Goal: Task Accomplishment & Management: Complete application form

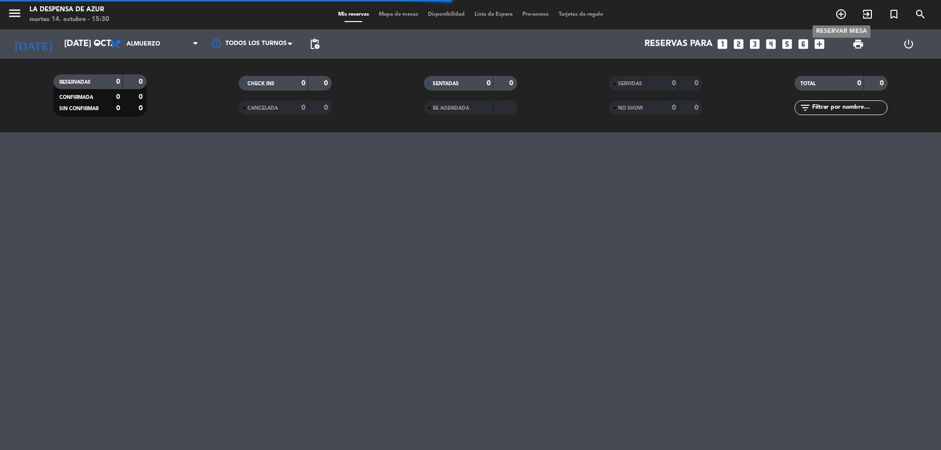
click at [839, 14] on icon "add_circle_outline" at bounding box center [841, 14] width 12 height 12
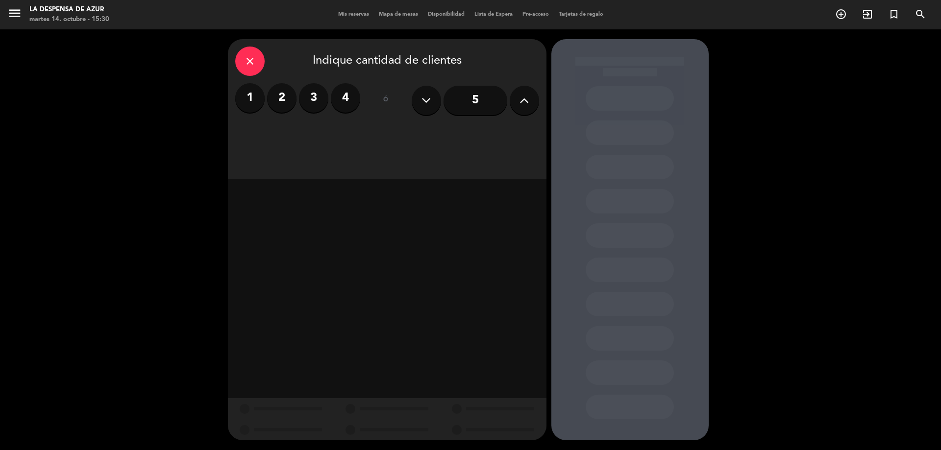
click at [283, 101] on label "2" at bounding box center [281, 97] width 29 height 29
click at [318, 100] on label "3" at bounding box center [313, 97] width 29 height 29
click at [283, 128] on div "Desayuno" at bounding box center [272, 134] width 74 height 20
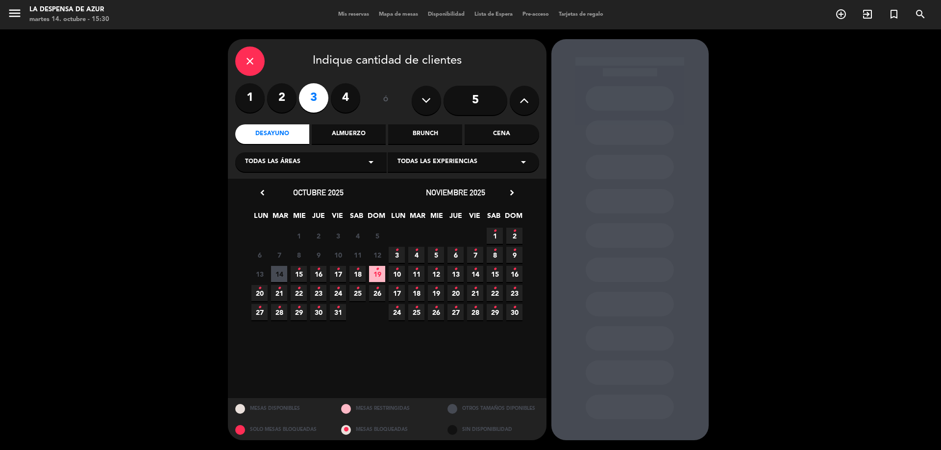
click at [357, 292] on icon "•" at bounding box center [357, 289] width 3 height 16
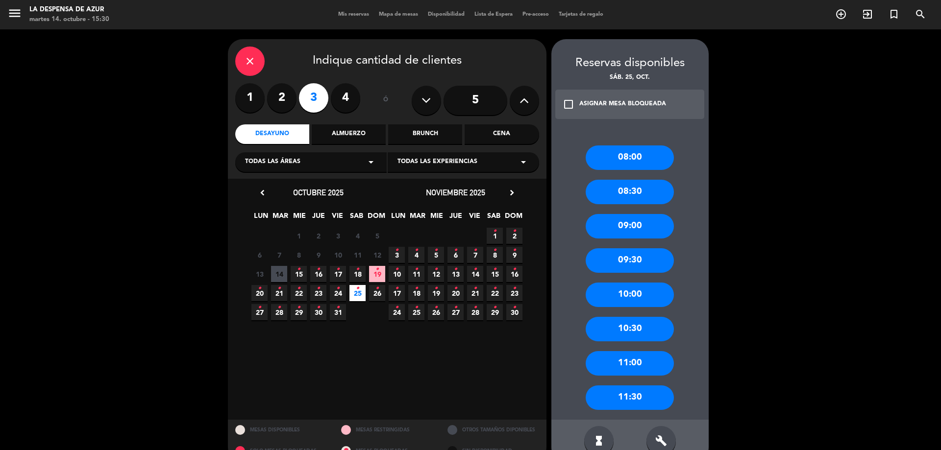
click at [376, 276] on span "19 •" at bounding box center [377, 274] width 16 height 16
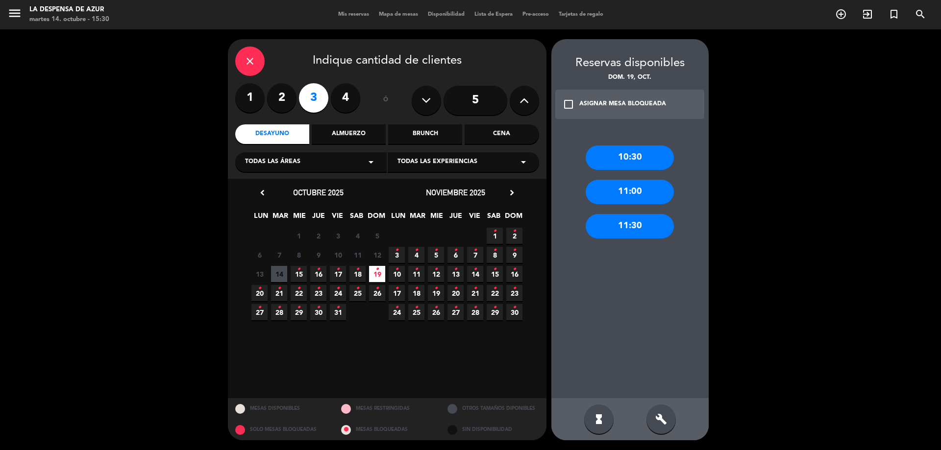
click at [378, 274] on icon "•" at bounding box center [376, 270] width 3 height 16
click at [362, 290] on span "25 •" at bounding box center [357, 293] width 16 height 16
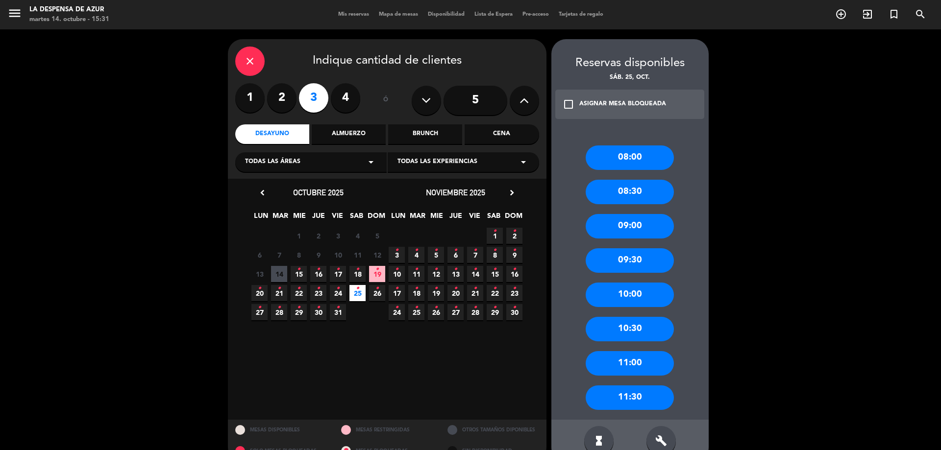
click at [637, 293] on div "10:00" at bounding box center [630, 295] width 88 height 25
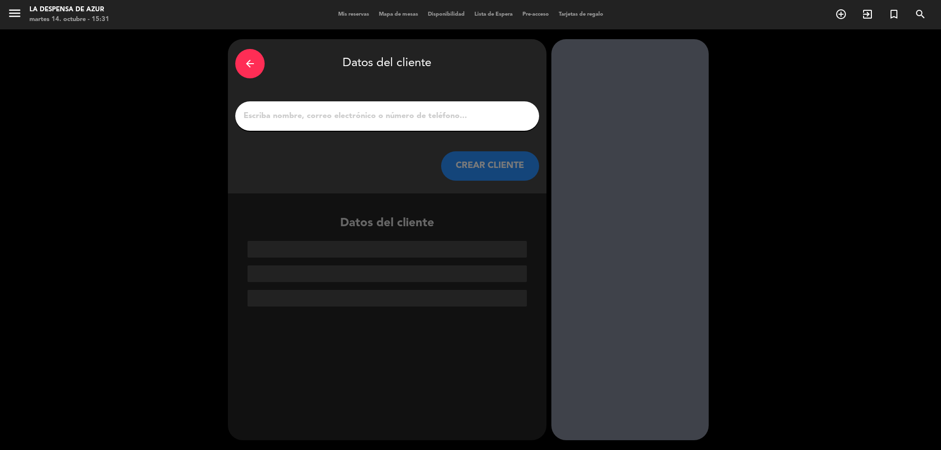
click at [464, 116] on input "1" at bounding box center [387, 116] width 289 height 14
paste input "3516811076"
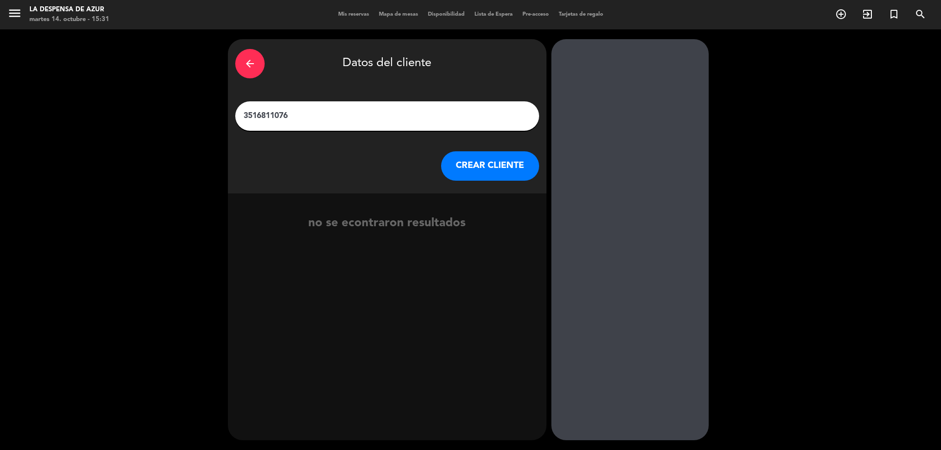
drag, startPoint x: 398, startPoint y: 113, endPoint x: 200, endPoint y: 100, distance: 198.4
click at [200, 100] on div "arrow_back Datos del cliente 3516811076 CREAR CLIENTE no se econtraron resultad…" at bounding box center [470, 239] width 941 height 421
click at [432, 114] on input "3516811076" at bounding box center [387, 116] width 289 height 14
paste input "[PERSON_NAME] [PERSON_NAME] [PERSON_NAME] 3516811076 // v. 22236 // 4 manos x1 …"
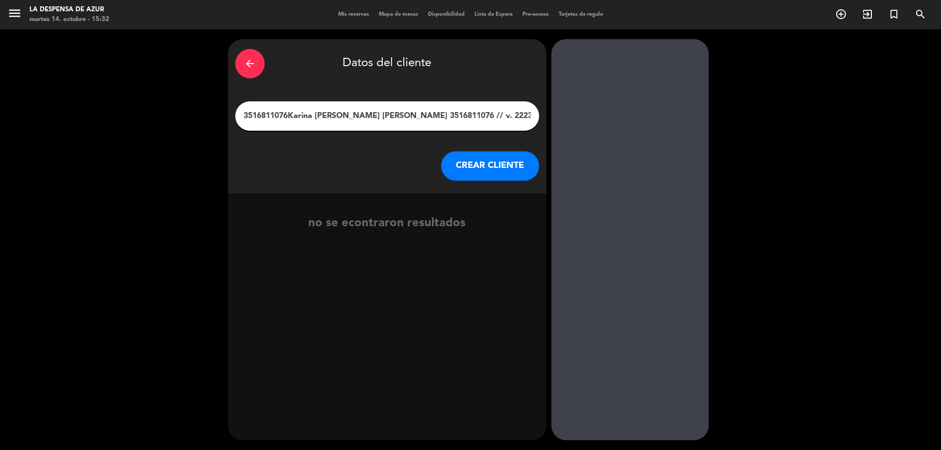
scroll to position [0, 106]
type input "3516811076Karina [PERSON_NAME] [PERSON_NAME] 3516811076 // v. 22236 // 4 manos …"
click at [483, 157] on button "CREAR CLIENTE" at bounding box center [490, 165] width 98 height 29
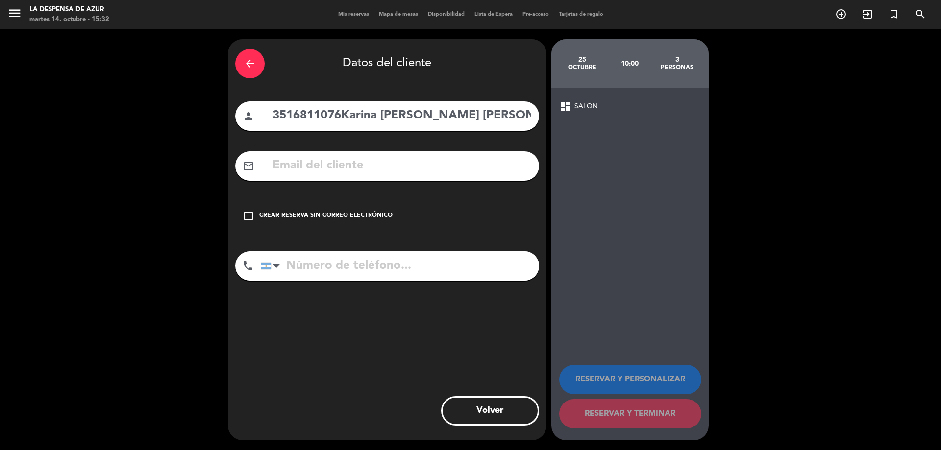
drag, startPoint x: 341, startPoint y: 116, endPoint x: 191, endPoint y: 100, distance: 150.7
click at [191, 100] on div "arrow_back Datos del cliente person 3516811076Karina [PERSON_NAME] [PERSON_NAME…" at bounding box center [470, 239] width 941 height 421
type input "[PERSON_NAME] [PERSON_NAME] [PERSON_NAME] 3516811076 // v. 22236 // 4 manos x1 …"
click at [367, 277] on input "tel" at bounding box center [400, 265] width 278 height 29
paste input "3516811076"
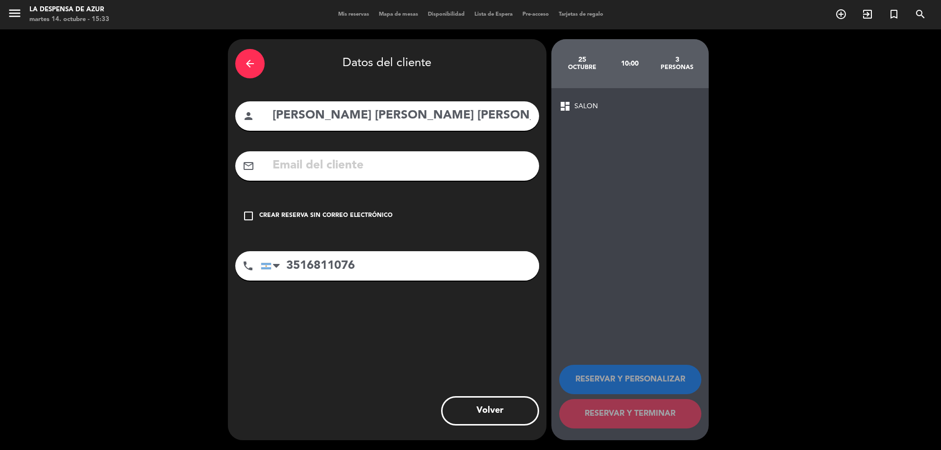
type input "3516811076"
drag, startPoint x: 445, startPoint y: 115, endPoint x: 510, endPoint y: 122, distance: 65.5
click at [510, 122] on input "[PERSON_NAME] [PERSON_NAME] [PERSON_NAME] 3516811076 // v. 22236 // 4 manos x1 …" at bounding box center [401, 116] width 260 height 20
drag, startPoint x: 446, startPoint y: 120, endPoint x: 748, endPoint y: 155, distance: 303.9
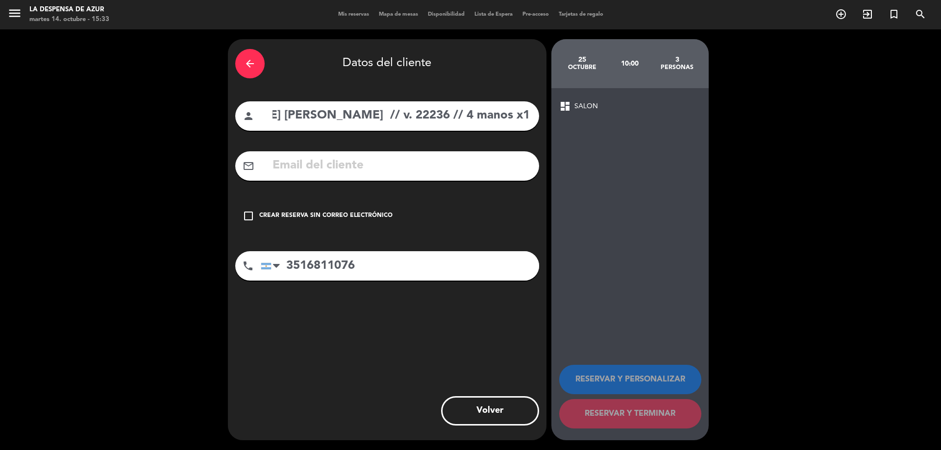
click at [748, 155] on div "arrow_back Datos del cliente person [PERSON_NAME] [PERSON_NAME] [PERSON_NAME] /…" at bounding box center [470, 239] width 941 height 421
type input "[PERSON_NAME] [PERSON_NAME] [PERSON_NAME]"
click at [393, 220] on div "check_box_outline_blank Crear reserva sin correo electrónico" at bounding box center [387, 215] width 304 height 29
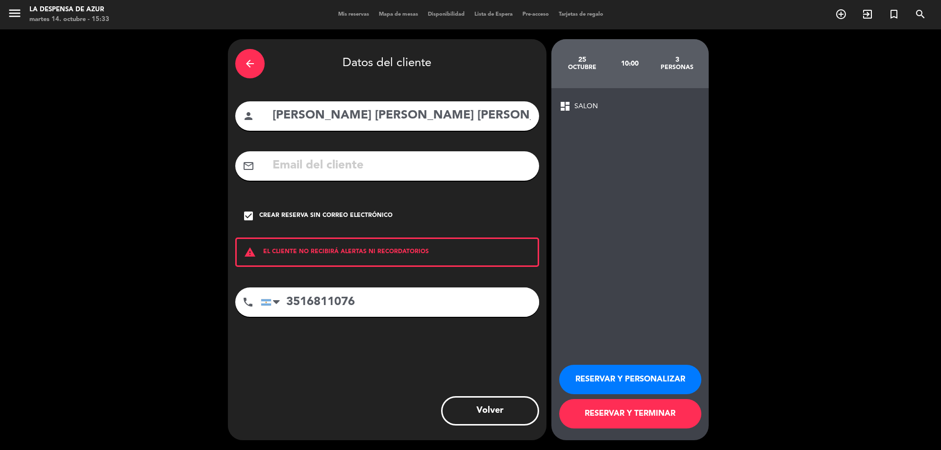
click at [654, 379] on button "RESERVAR Y PERSONALIZAR" at bounding box center [630, 379] width 142 height 29
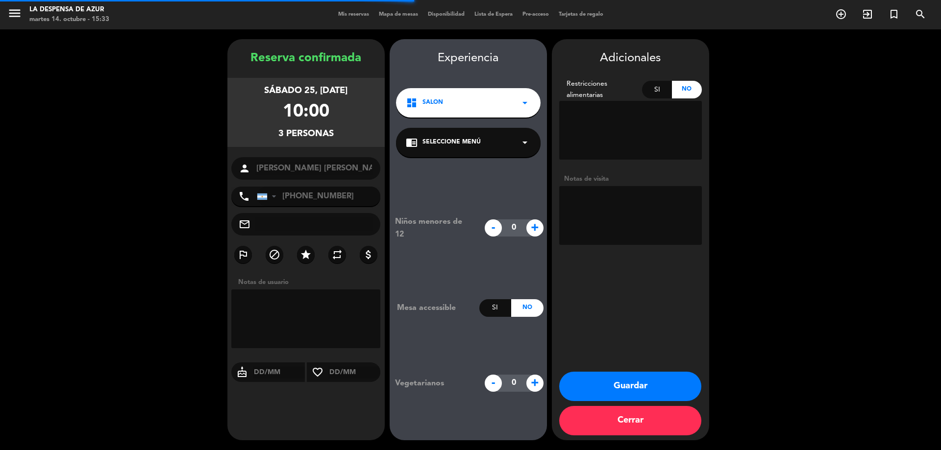
click at [595, 194] on textarea at bounding box center [630, 215] width 143 height 59
paste textarea "// v. 22236 // 4 manos x1 + mesón x3 (10hs) // BE"
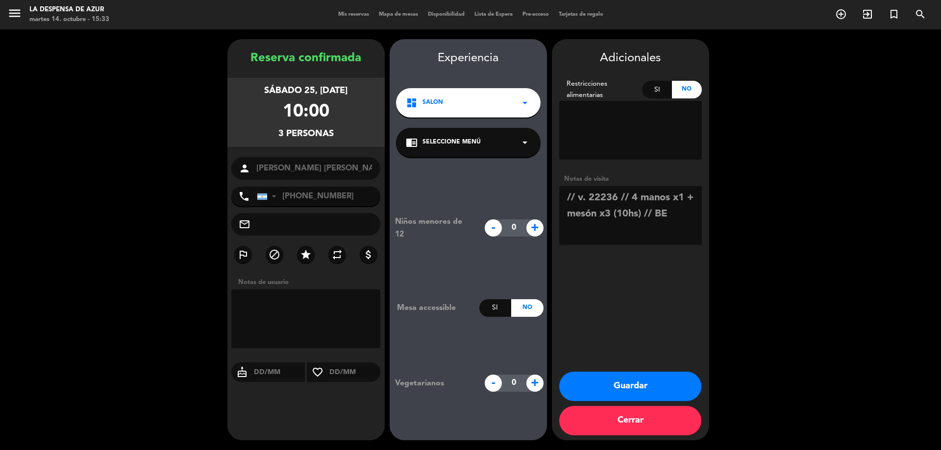
drag, startPoint x: 630, startPoint y: 200, endPoint x: 693, endPoint y: 199, distance: 63.2
click at [693, 199] on textarea at bounding box center [630, 215] width 143 height 59
drag, startPoint x: 595, startPoint y: 214, endPoint x: 551, endPoint y: 219, distance: 44.8
click at [551, 219] on booking-confirmed "Reserva confirmada sábado 25, [DATE] 10:00 3 personas person [PERSON_NAME] [PER…" at bounding box center [470, 239] width 921 height 401
type textarea "// v. 22236 // mesón x3 // 1 persona tienen spa a las 11hs // BE"
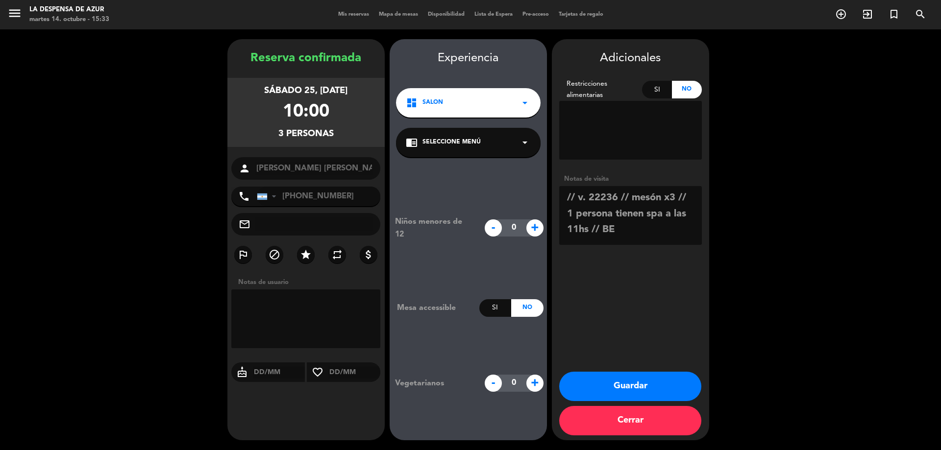
click at [678, 381] on button "Guardar" at bounding box center [630, 386] width 142 height 29
